Goal: Information Seeking & Learning: Find specific page/section

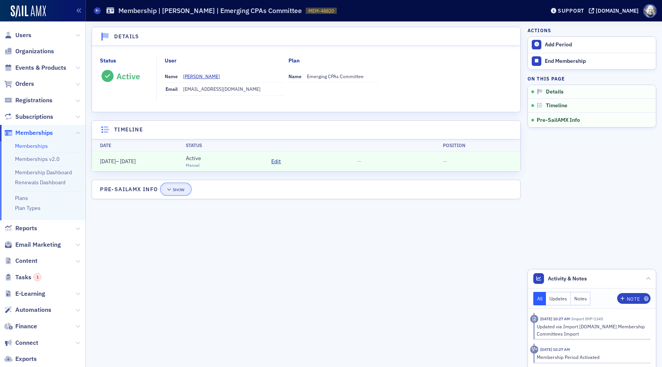
click at [186, 190] on button "Show" at bounding box center [175, 189] width 29 height 11
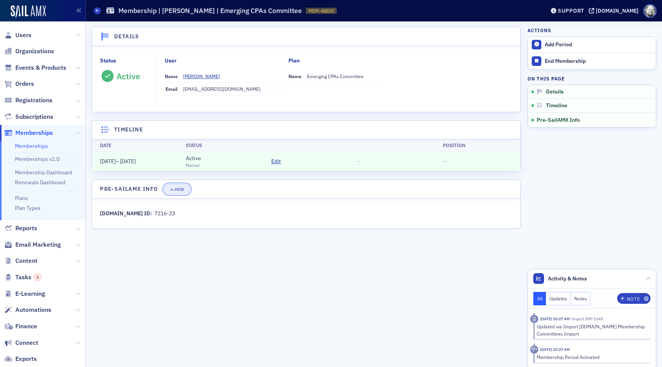
click at [174, 191] on span "Hide" at bounding box center [176, 189] width 15 height 4
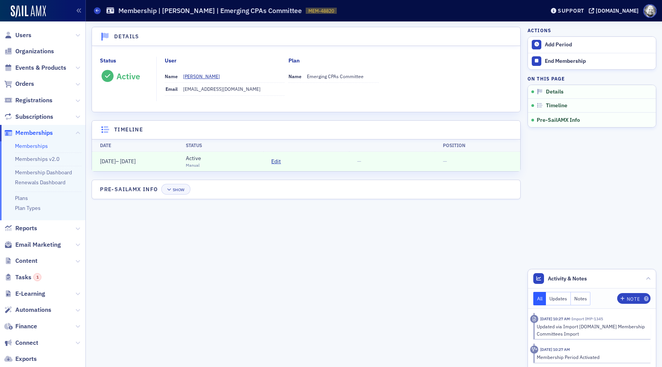
drag, startPoint x: 99, startPoint y: 161, endPoint x: 176, endPoint y: 162, distance: 77.4
click at [177, 162] on td "8/24/2022 – 3/31/2026" at bounding box center [135, 162] width 86 height 20
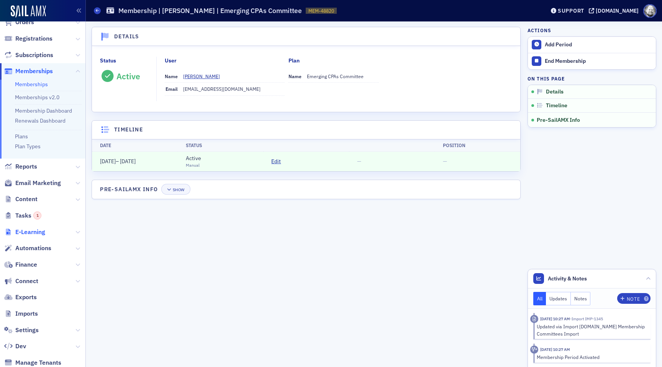
scroll to position [58, 0]
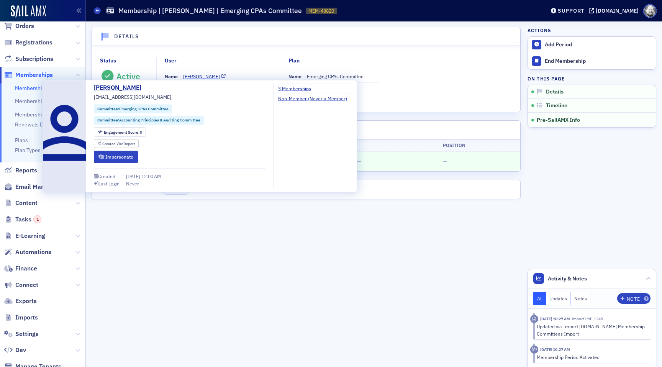
click at [203, 75] on div "[PERSON_NAME]" at bounding box center [201, 76] width 37 height 7
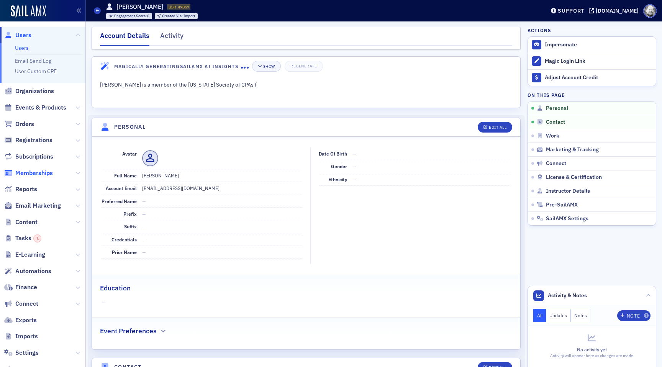
click at [31, 174] on span "Memberships" at bounding box center [34, 173] width 38 height 8
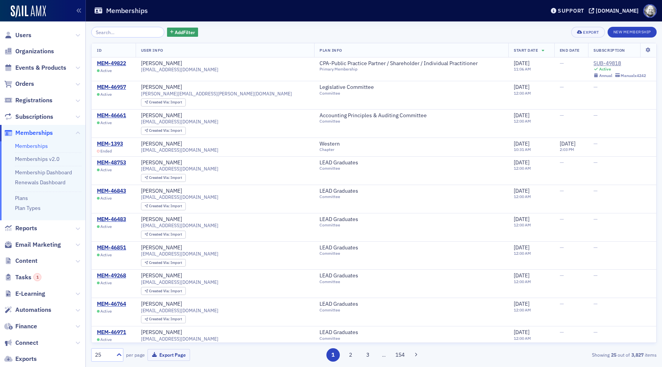
click at [131, 30] on input "search" at bounding box center [127, 32] width 73 height 11
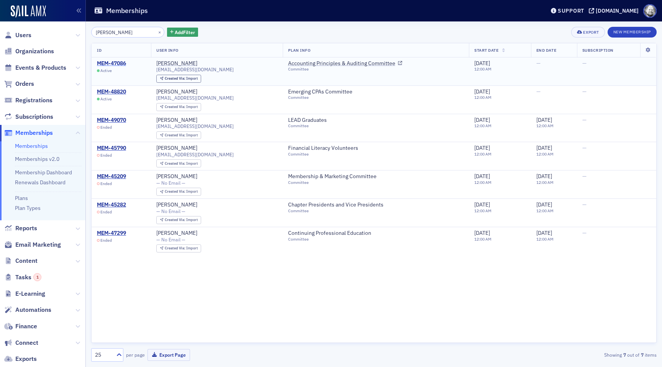
type input "[PERSON_NAME]"
click at [117, 62] on div "MEM-47086" at bounding box center [111, 63] width 29 height 7
click at [117, 92] on div "MEM-48820" at bounding box center [111, 92] width 29 height 7
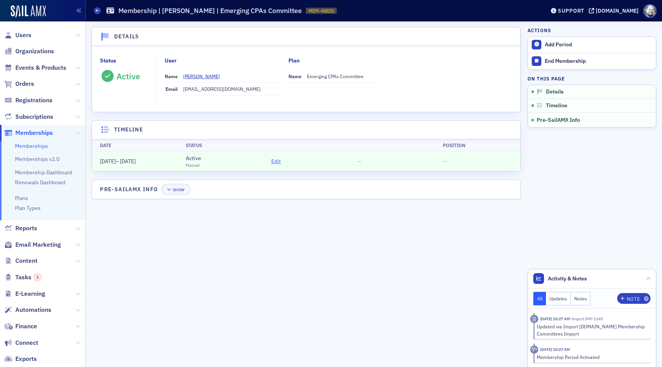
click at [275, 162] on span "Edit" at bounding box center [276, 162] width 10 height 8
drag, startPoint x: 292, startPoint y: 76, endPoint x: 351, endPoint y: 77, distance: 59.4
click at [352, 77] on div "Name Emerging CPAs Committee" at bounding box center [334, 76] width 90 height 13
copy dd "Emerging CPAs Committee"
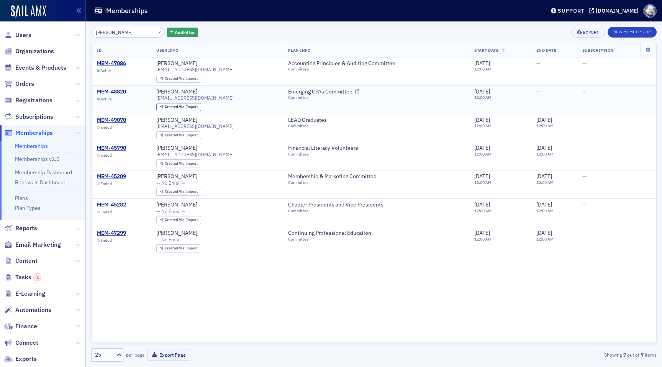
click at [288, 99] on div "Committee" at bounding box center [323, 97] width 71 height 5
click at [288, 93] on link "Emerging CPAs Committee" at bounding box center [323, 92] width 71 height 7
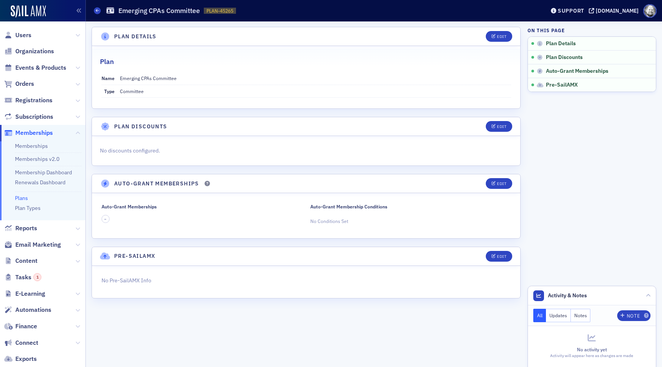
click at [31, 138] on span "Memberships" at bounding box center [42, 133] width 85 height 16
click at [31, 148] on link "Memberships" at bounding box center [31, 146] width 33 height 7
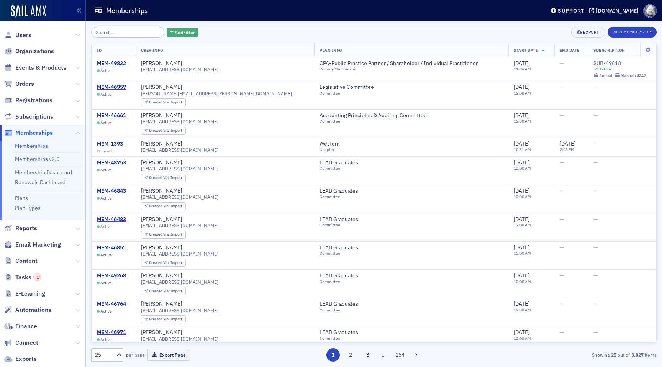
click at [184, 31] on span "Add Filter" at bounding box center [185, 32] width 20 height 7
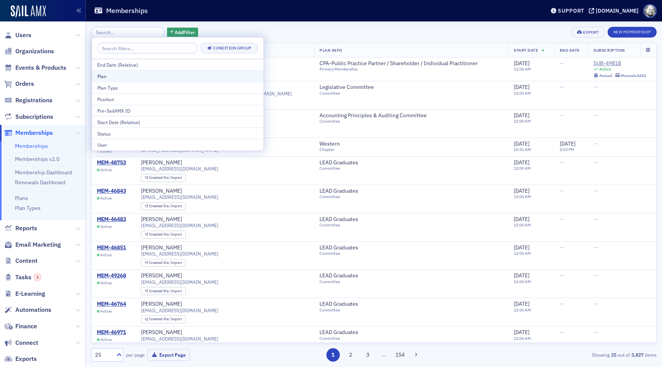
click at [151, 75] on div "Plan" at bounding box center [177, 76] width 161 height 7
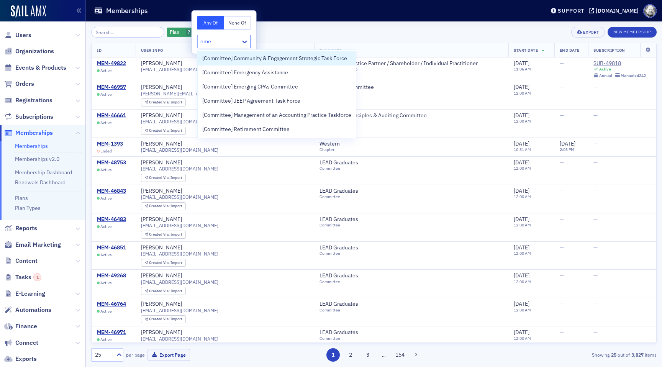
type input "emer"
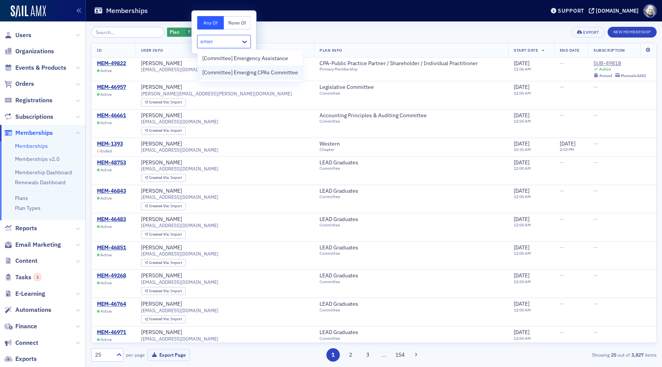
click at [227, 74] on span "[Committee] Emerging CPAs Committee" at bounding box center [250, 73] width 96 height 8
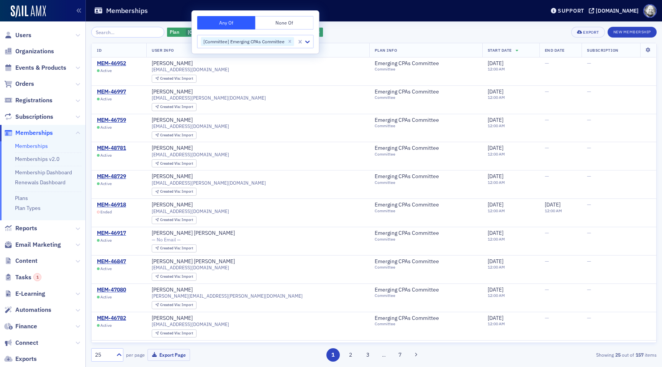
click at [366, 32] on div "Plan [Committee] Emerging CPAs Committee Add Filter Export New Membership" at bounding box center [374, 32] width 566 height 11
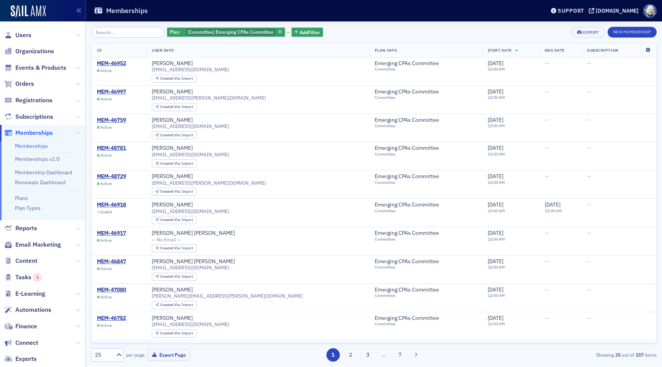
click at [645, 50] on icon at bounding box center [648, 50] width 16 height 5
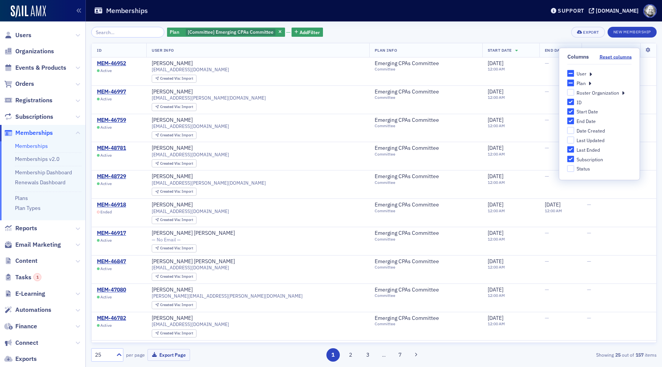
click at [583, 168] on div "Status" at bounding box center [583, 169] width 13 height 7
click at [575, 168] on input "Status" at bounding box center [571, 168] width 7 height 7
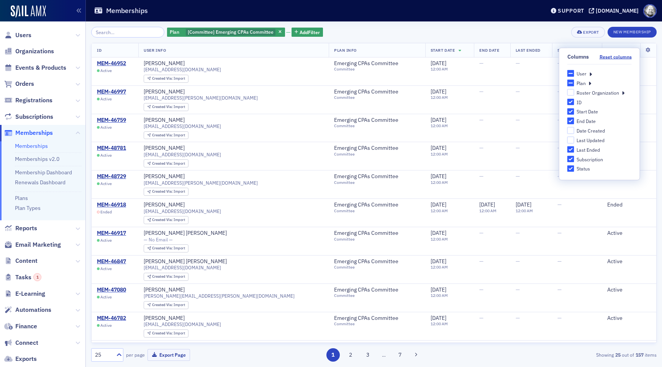
click at [583, 168] on div "Status" at bounding box center [583, 169] width 13 height 7
click at [575, 168] on input "Status" at bounding box center [571, 168] width 7 height 7
checkbox input "false"
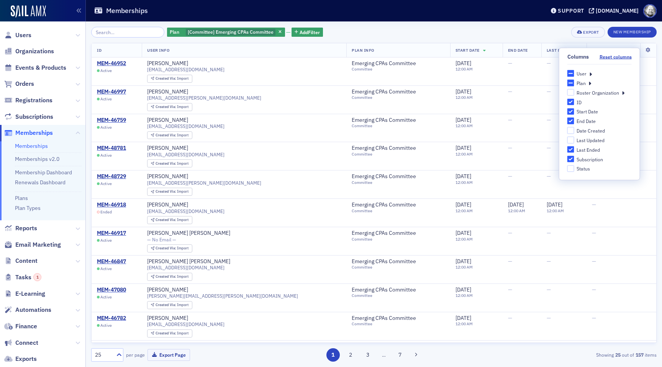
click at [622, 92] on icon at bounding box center [623, 92] width 3 height 7
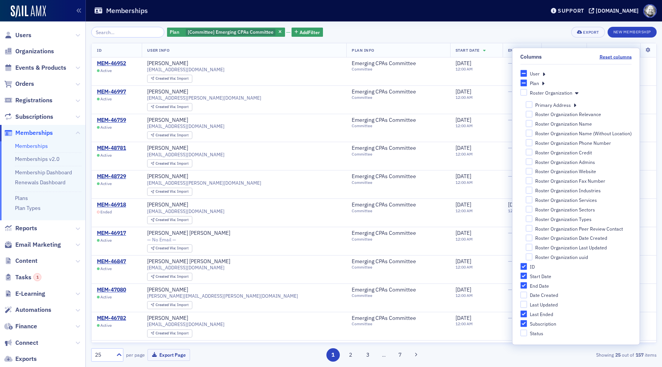
click at [579, 91] on div "Roster Organization" at bounding box center [576, 92] width 112 height 7
click at [576, 92] on icon at bounding box center [576, 92] width 3 height 7
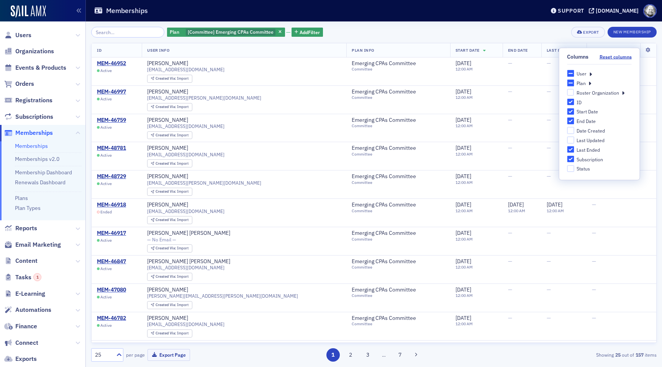
click at [446, 20] on header "Memberships Support arcpa.production.sailamx.com" at bounding box center [374, 10] width 576 height 21
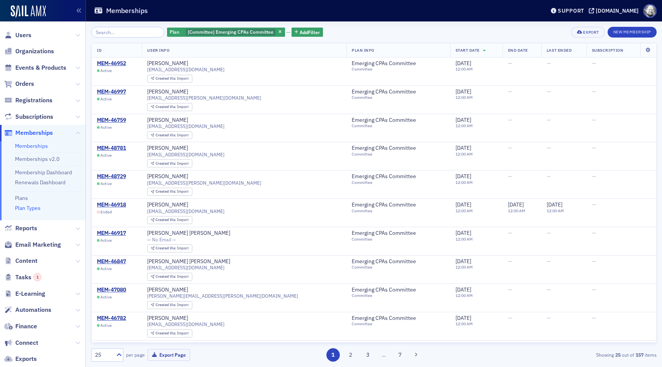
click at [24, 206] on link "Plan Types" at bounding box center [28, 208] width 26 height 7
click at [100, 23] on div "Plan [Committee] Emerging CPAs Committee Add Filter Export New Membership ID Us…" at bounding box center [374, 194] width 566 height 346
click at [105, 30] on input "search" at bounding box center [127, 32] width 73 height 11
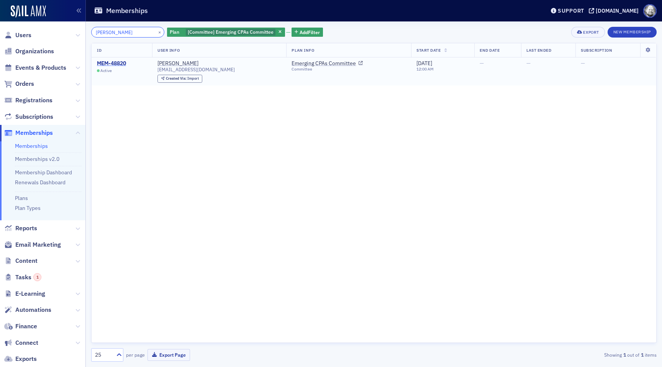
type input "windle"
click at [116, 62] on div "MEM-48820" at bounding box center [111, 63] width 29 height 7
click at [156, 31] on button "×" at bounding box center [159, 31] width 7 height 7
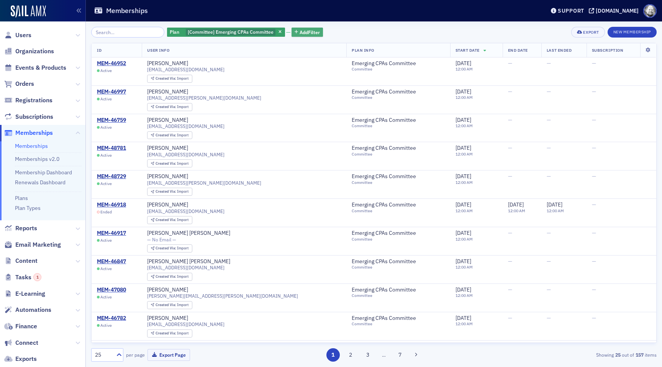
click at [300, 35] on span "Add Filter" at bounding box center [310, 32] width 20 height 7
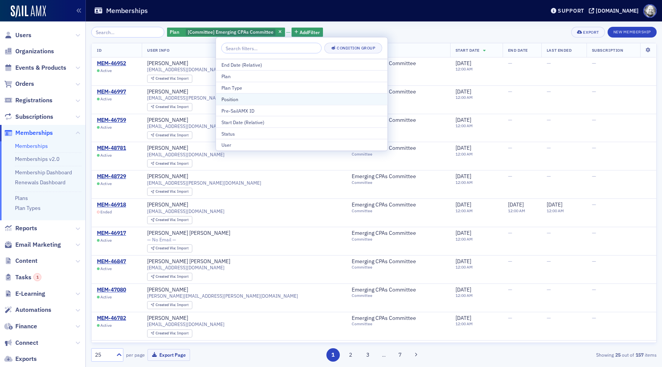
click at [267, 101] on div "Position" at bounding box center [302, 98] width 161 height 7
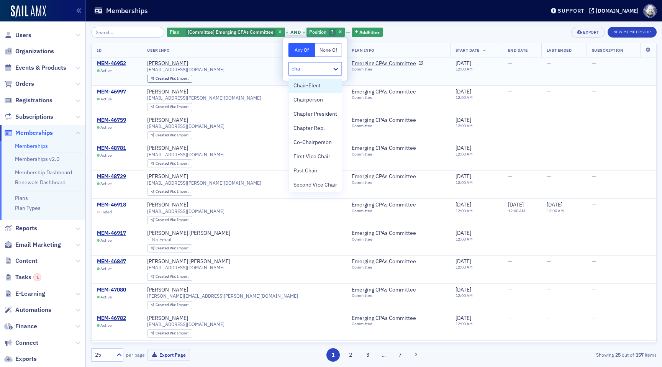
type input "cha"
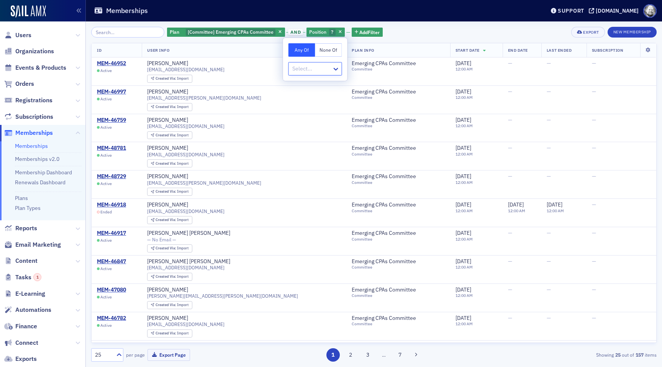
click at [315, 74] on div "Select..." at bounding box center [316, 68] width 54 height 13
type input "c"
type input "o"
type input "chapt"
click at [457, 27] on div "Plan [Committee] Emerging CPAs Committee and Position Chapter Rep. Add Filter E…" at bounding box center [374, 32] width 566 height 11
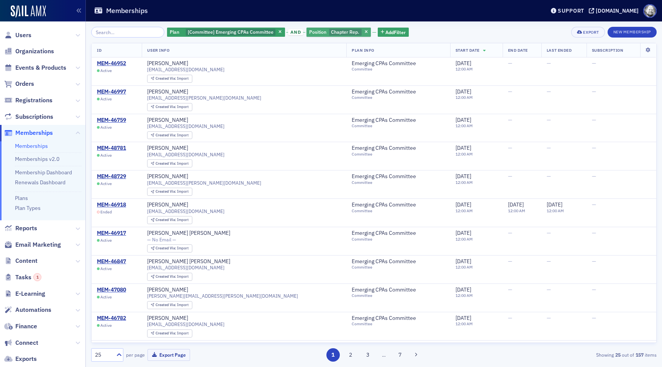
click at [331, 32] on span "Chapter Rep." at bounding box center [345, 32] width 28 height 6
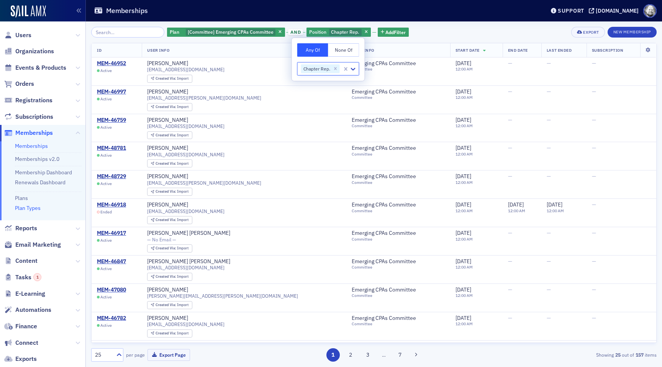
click at [17, 207] on link "Plan Types" at bounding box center [28, 208] width 26 height 7
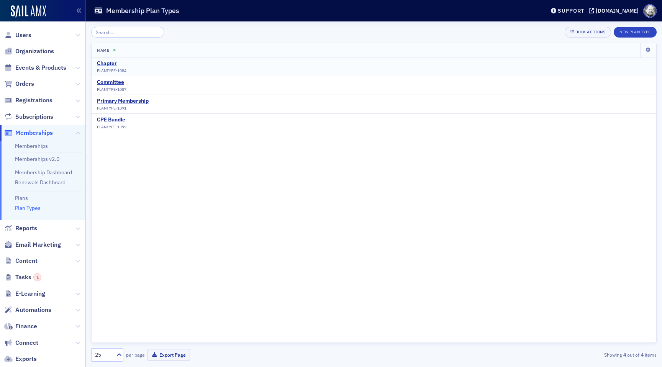
click at [109, 67] on div "Chapter" at bounding box center [112, 63] width 30 height 7
click at [110, 82] on div "Committee" at bounding box center [112, 82] width 30 height 7
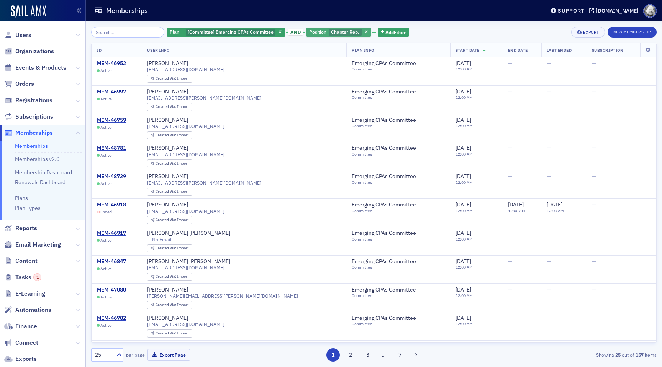
click at [329, 32] on span "Chapter Rep." at bounding box center [345, 32] width 33 height 7
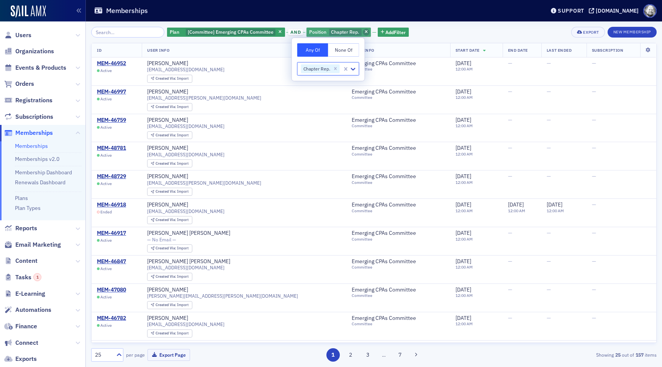
click at [365, 32] on icon "button" at bounding box center [366, 32] width 3 height 4
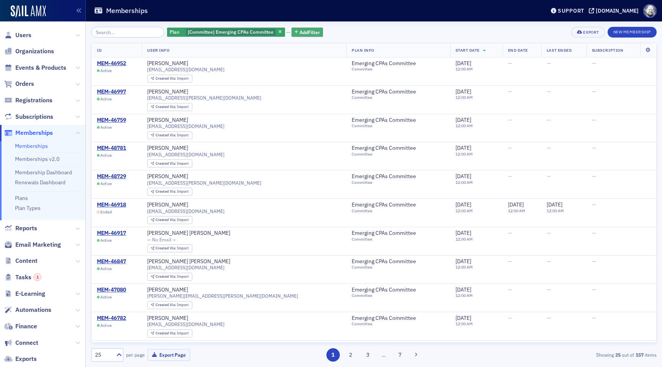
click at [300, 29] on span "Add Filter" at bounding box center [310, 32] width 20 height 7
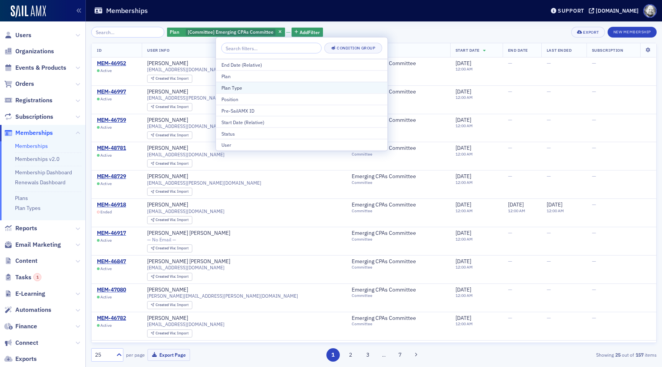
click at [259, 84] on button "Plan Type" at bounding box center [302, 87] width 172 height 11
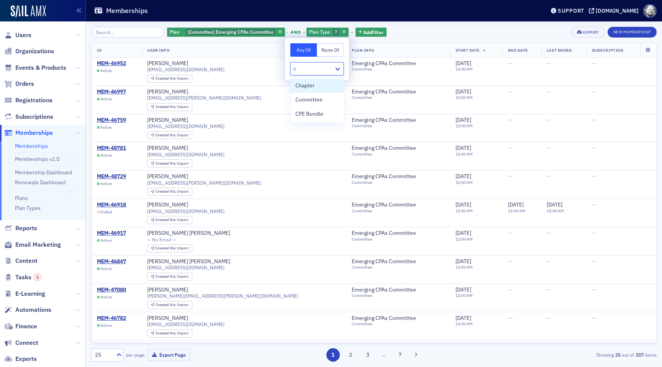
type input "ch"
type input "comm"
click at [441, 28] on div "Plan [Committee] Emerging CPAs Committee and Plan Type Committee Add Filter Exp…" at bounding box center [374, 32] width 566 height 11
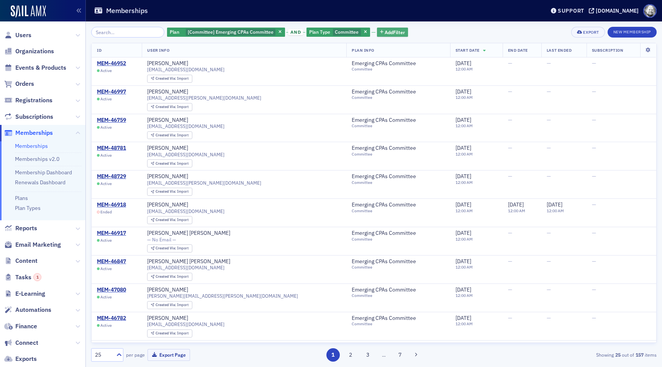
click at [388, 28] on button "Add Filter" at bounding box center [392, 33] width 31 height 10
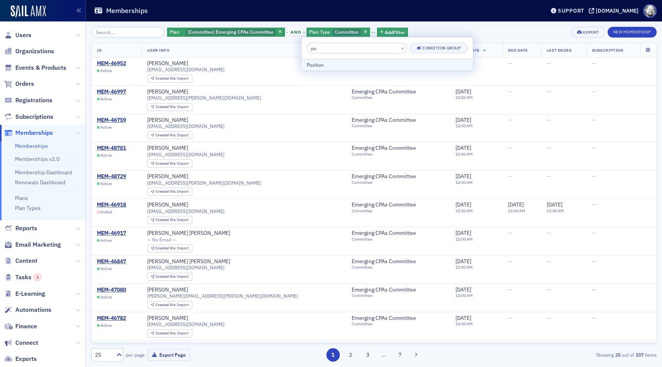
type input "po"
click at [364, 66] on div "Position" at bounding box center [387, 64] width 161 height 7
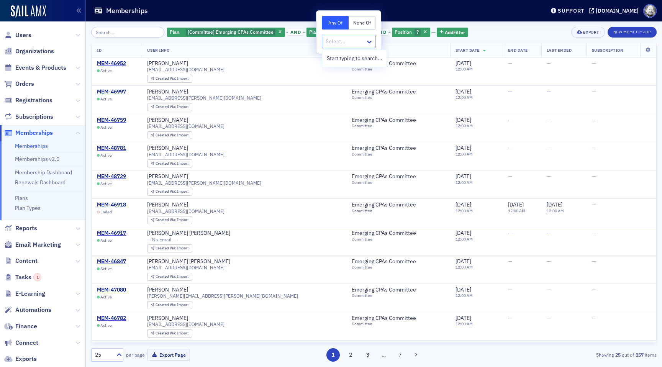
click at [356, 38] on div at bounding box center [345, 42] width 40 height 10
type input "c"
click at [649, 51] on icon at bounding box center [648, 50] width 16 height 5
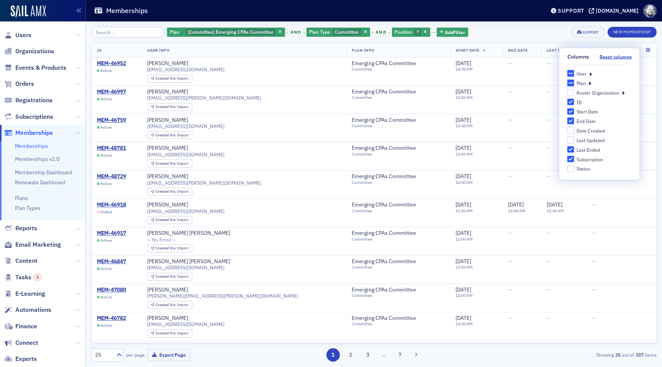
click at [491, 32] on div "Plan [Committee] Emerging CPAs Committee and Plan Type Committee and Position ?…" at bounding box center [374, 32] width 566 height 11
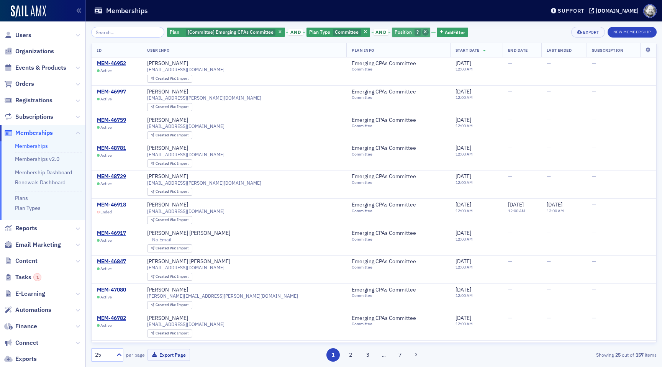
click at [422, 34] on span "button" at bounding box center [425, 32] width 7 height 7
